Goal: Task Accomplishment & Management: Manage account settings

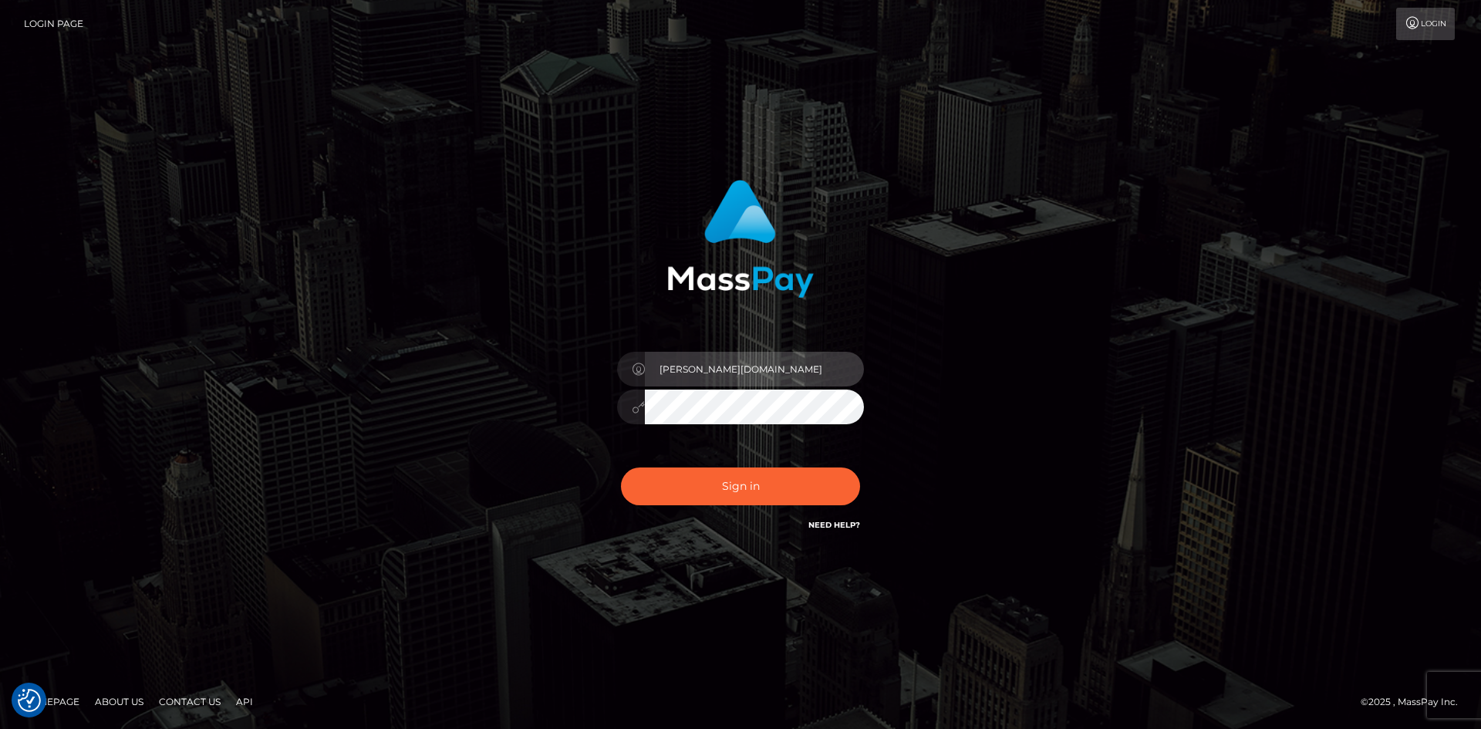
click at [706, 366] on input "Christine.vip" at bounding box center [754, 369] width 219 height 35
drag, startPoint x: 703, startPoint y: 366, endPoint x: 721, endPoint y: 366, distance: 17.8
click at [721, 366] on input "Christine.vip" at bounding box center [754, 369] width 219 height 35
type input "Christine.ACE"
click at [445, 491] on div "Christine.ACE Sign in" at bounding box center [740, 364] width 879 height 393
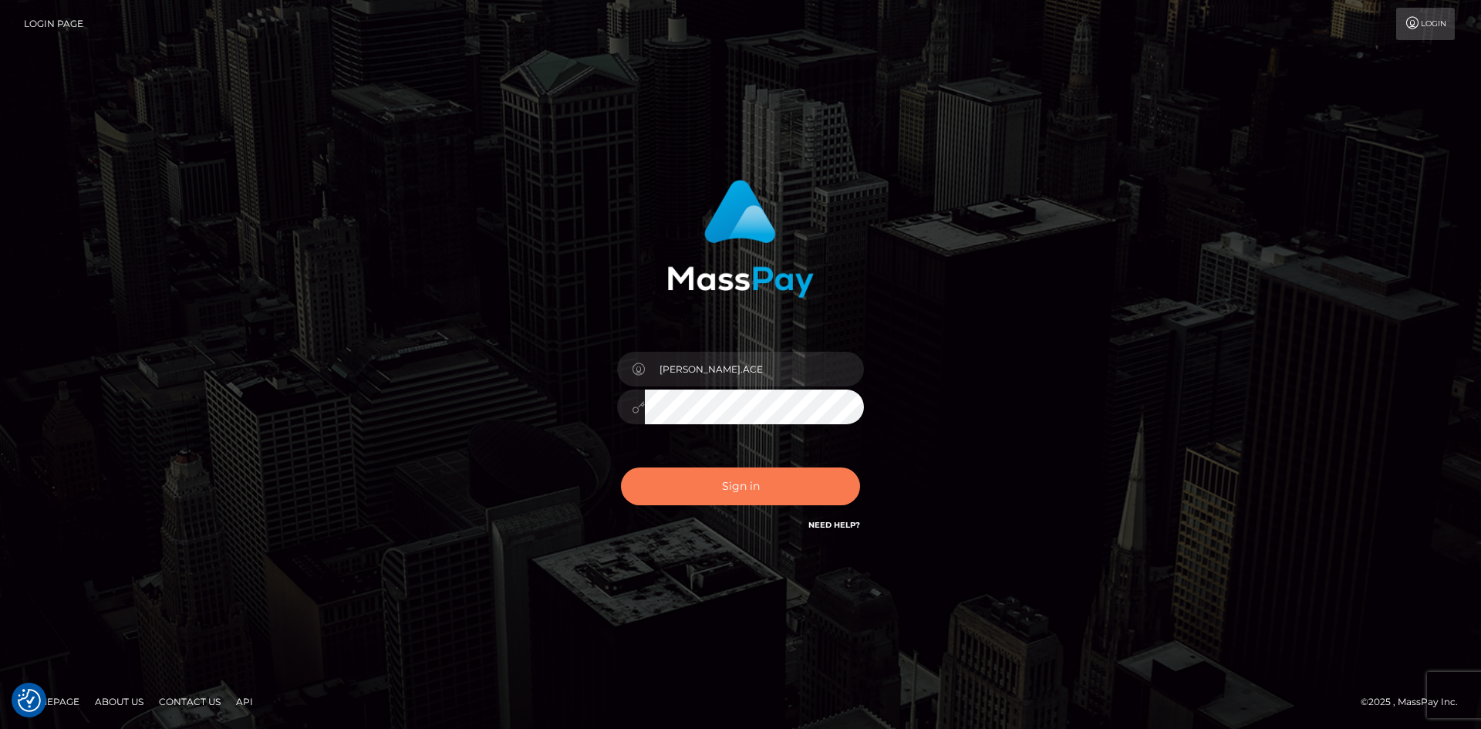
click at [752, 486] on button "Sign in" at bounding box center [740, 486] width 239 height 38
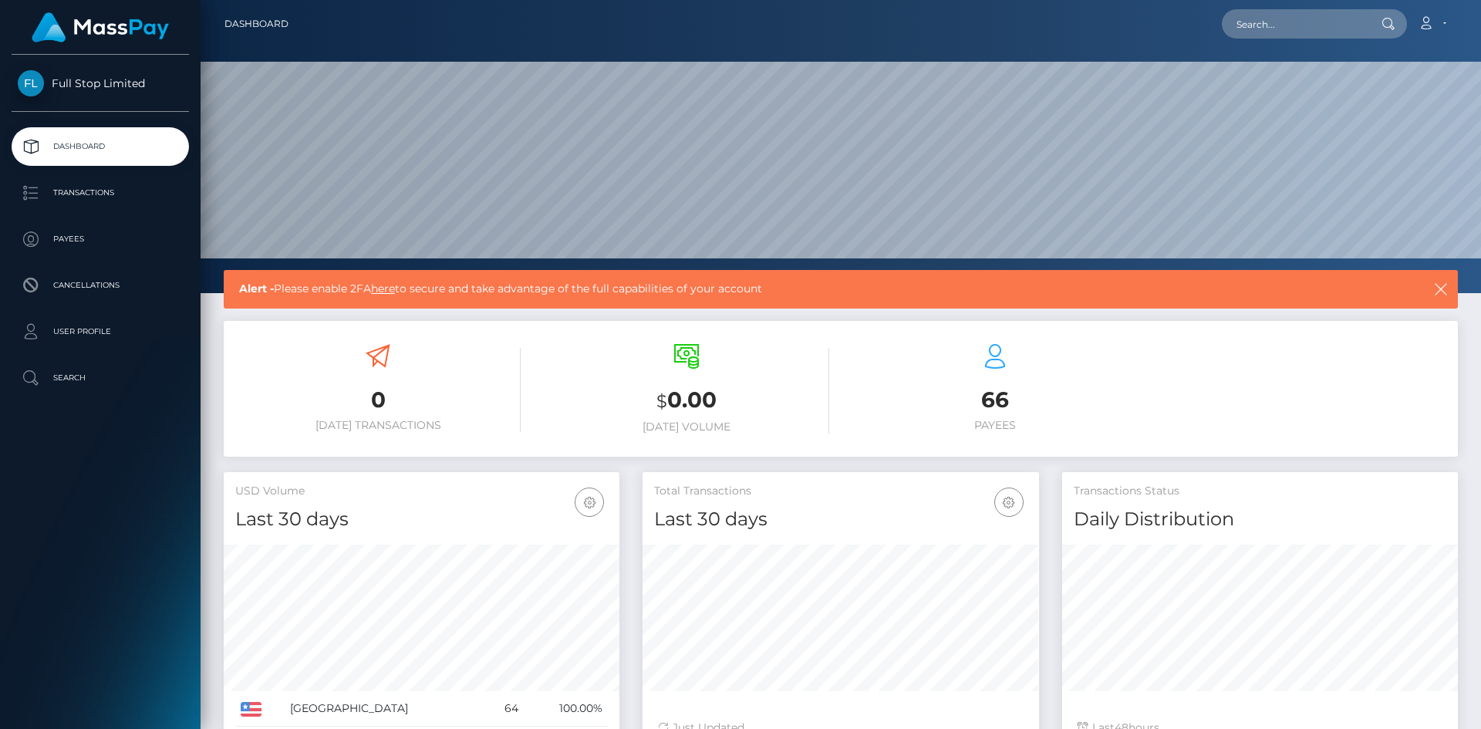
scroll to position [274, 397]
click at [1441, 25] on link "Account" at bounding box center [1432, 24] width 46 height 32
click at [71, 477] on div "Full Stop Limited Dashboard Transactions Payees Cancellations User Profile" at bounding box center [100, 390] width 201 height 671
